Goal: Task Accomplishment & Management: Manage account settings

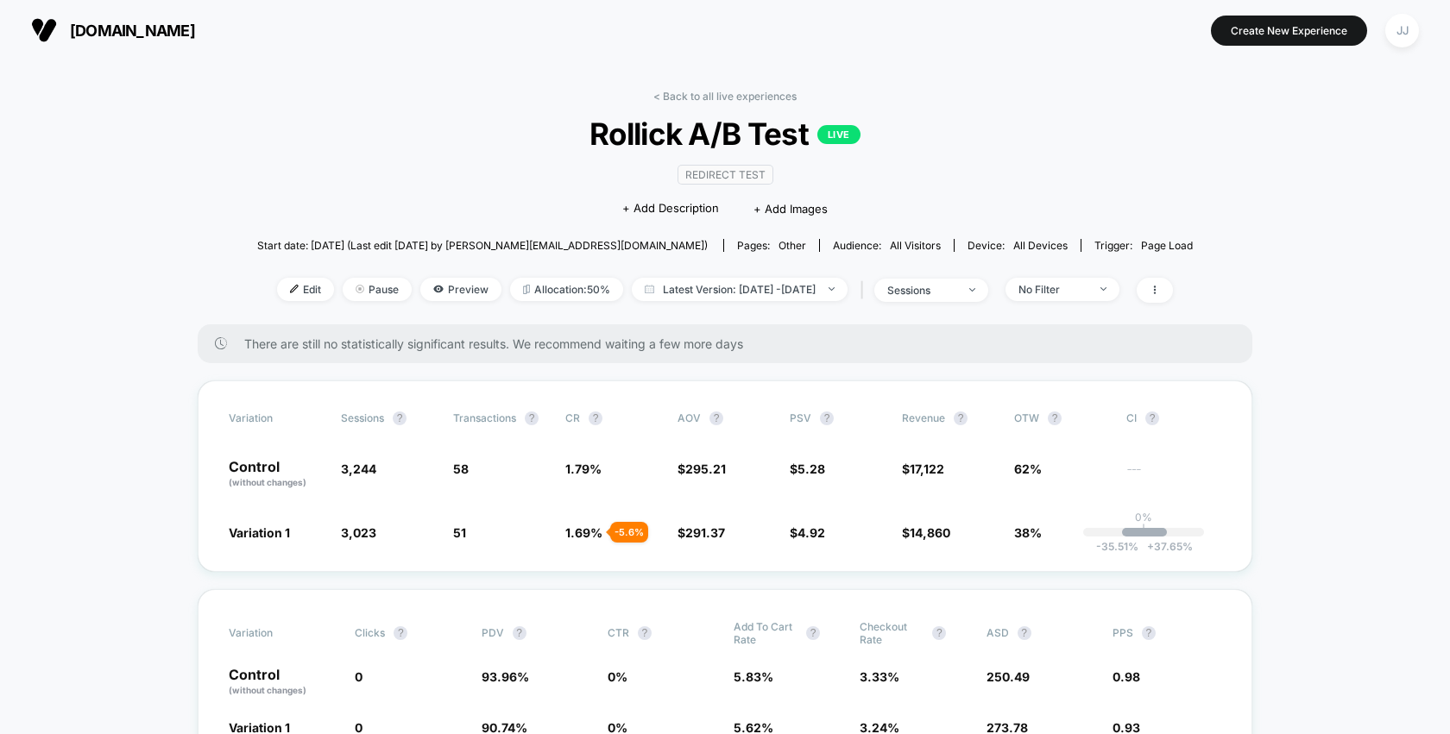
click at [841, 299] on div "Edit Pause Preview Allocation: 50% Latest Version: [DATE] - [DATE] | sessions N…" at bounding box center [724, 290] width 935 height 25
click at [844, 292] on span "Latest Version: [DATE] - [DATE]" at bounding box center [740, 289] width 216 height 23
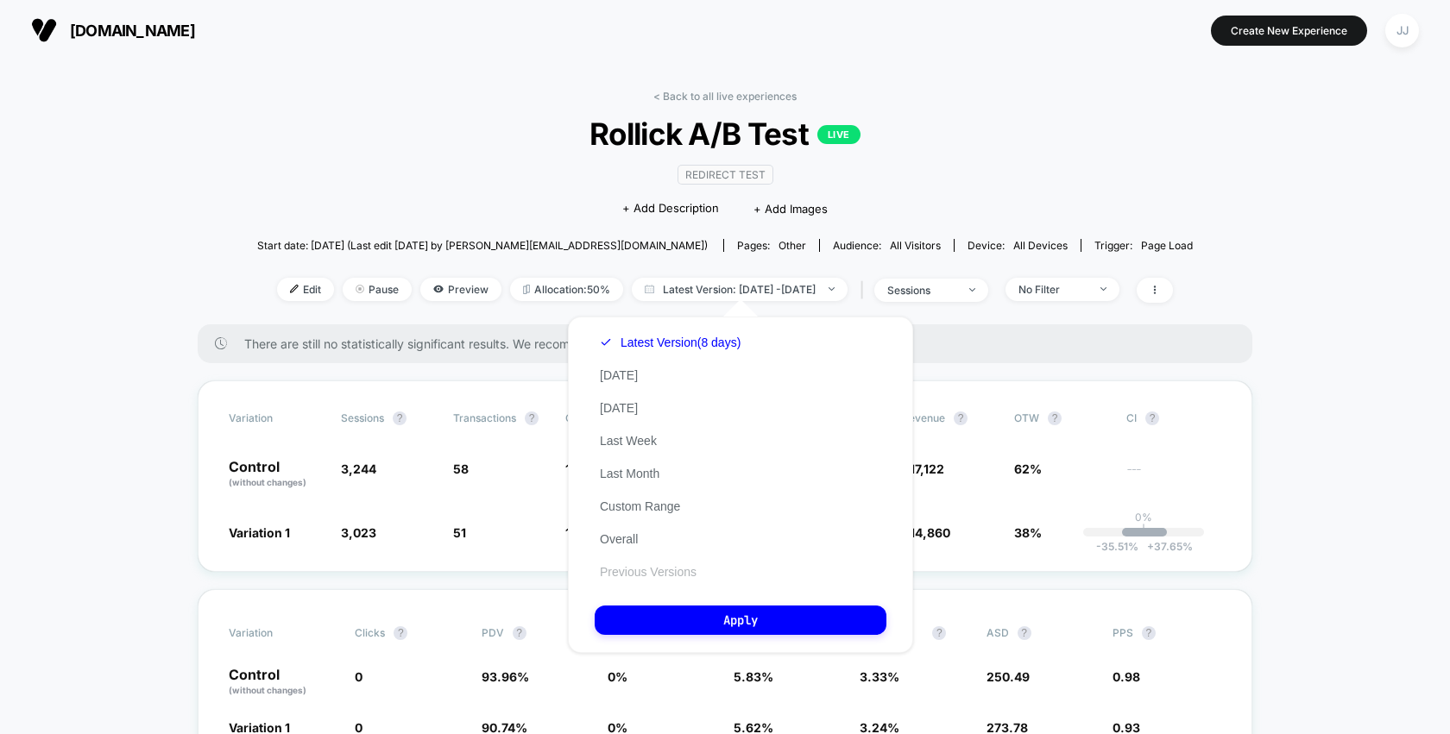
click at [659, 577] on button "Previous Versions" at bounding box center [647, 572] width 107 height 16
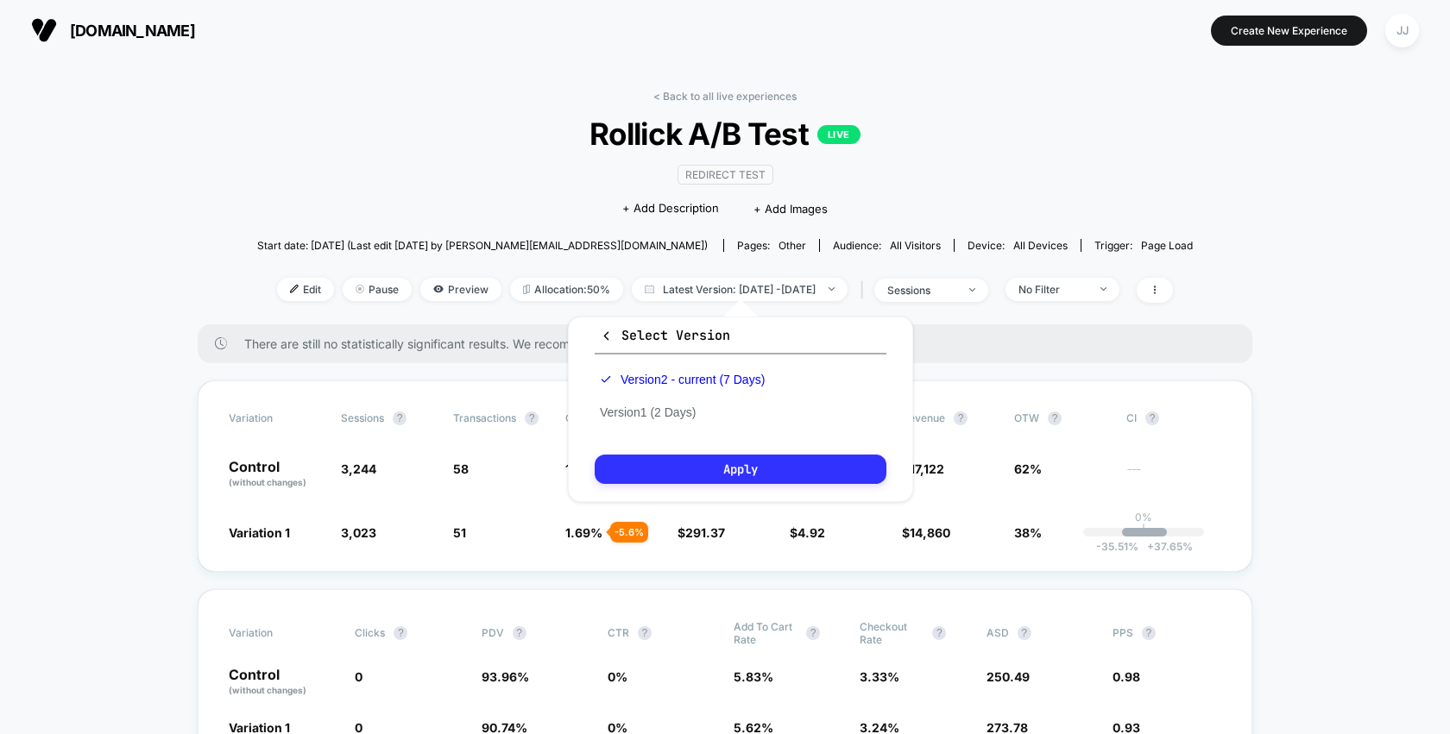
click at [689, 467] on button "Apply" at bounding box center [740, 469] width 292 height 29
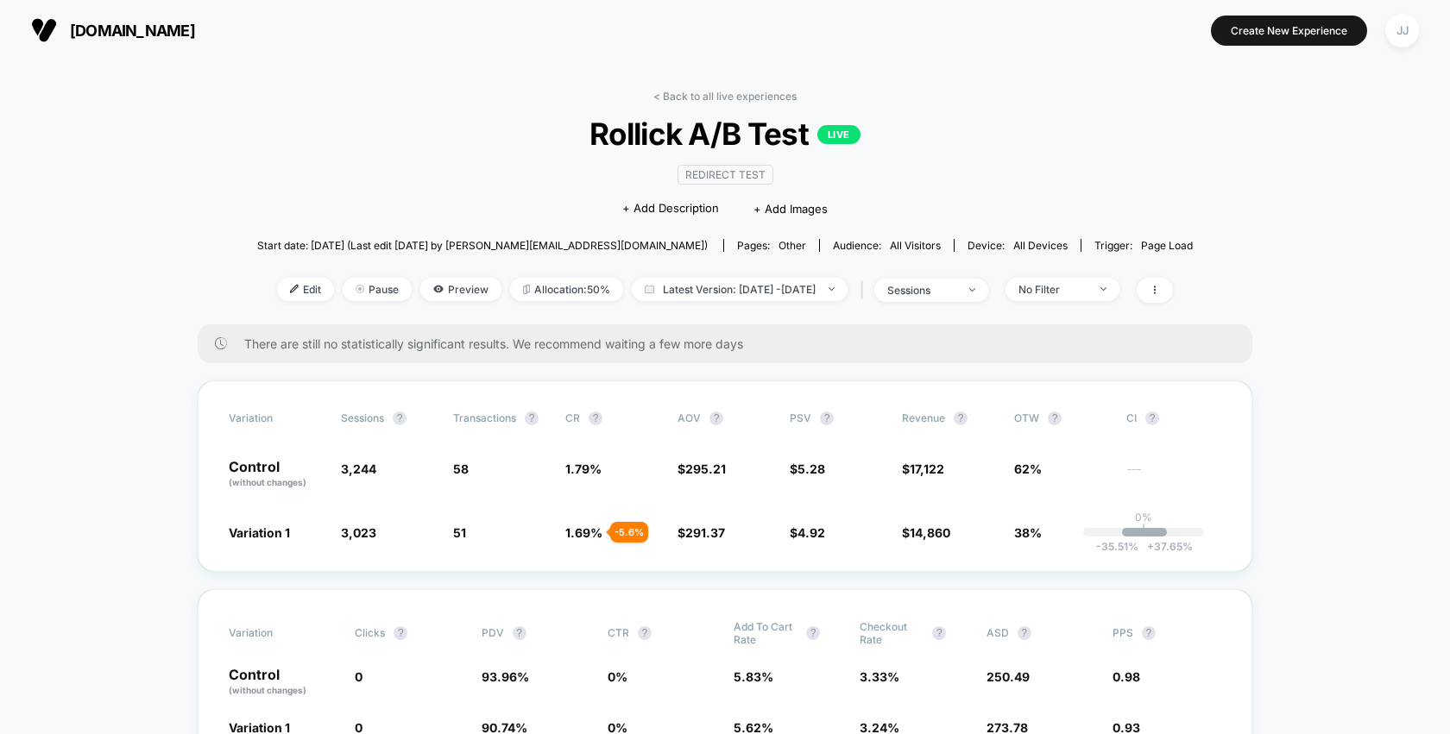
click at [1087, 283] on div "No Filter" at bounding box center [1052, 289] width 69 height 13
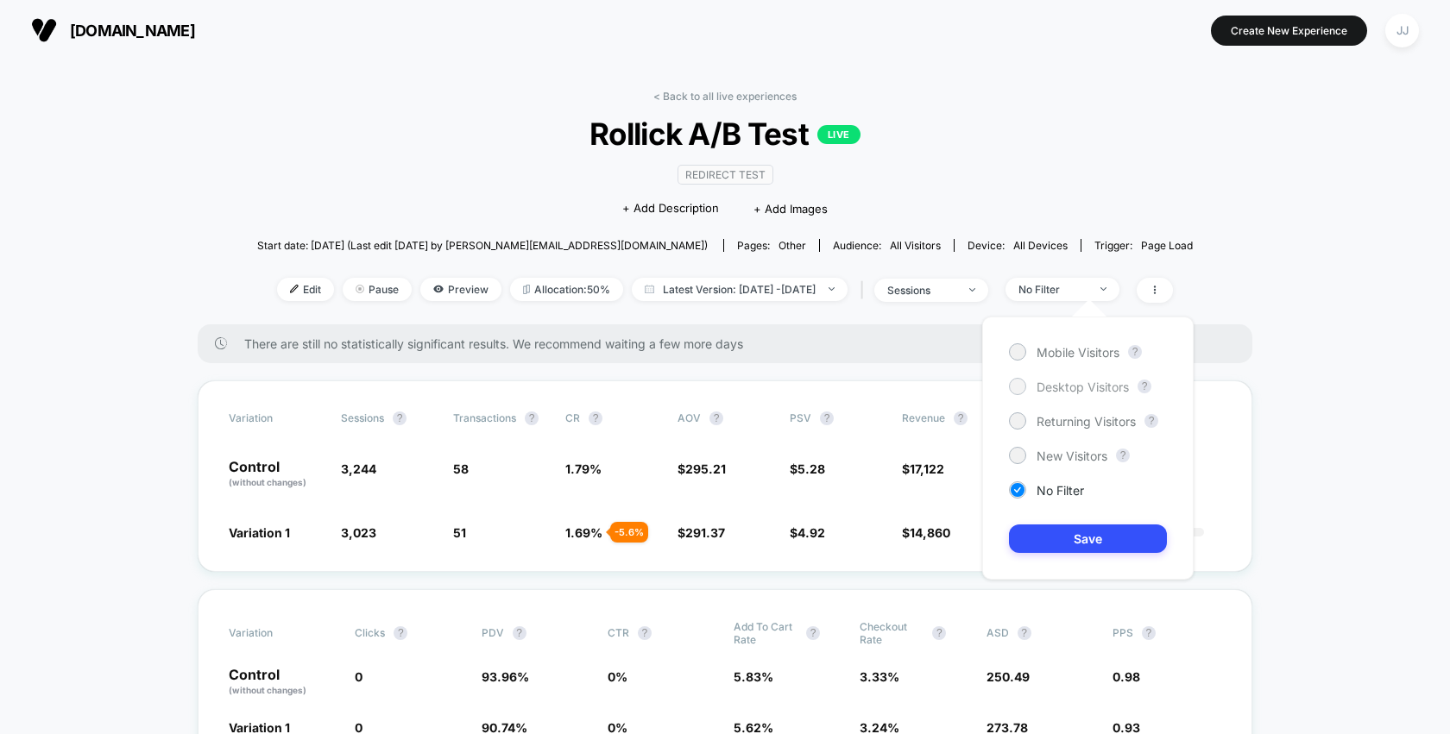
click at [1082, 386] on span "Desktop Visitors" at bounding box center [1082, 387] width 92 height 15
click at [1024, 535] on button "Save" at bounding box center [1088, 539] width 158 height 28
